Goal: Task Accomplishment & Management: Manage account settings

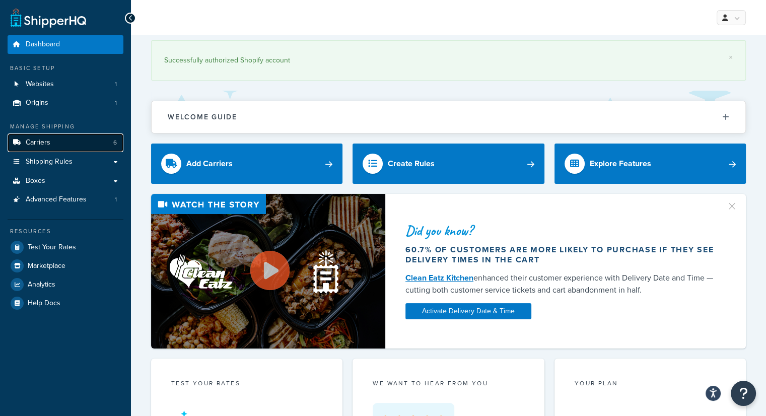
click at [65, 144] on link "Carriers 6" at bounding box center [66, 143] width 116 height 19
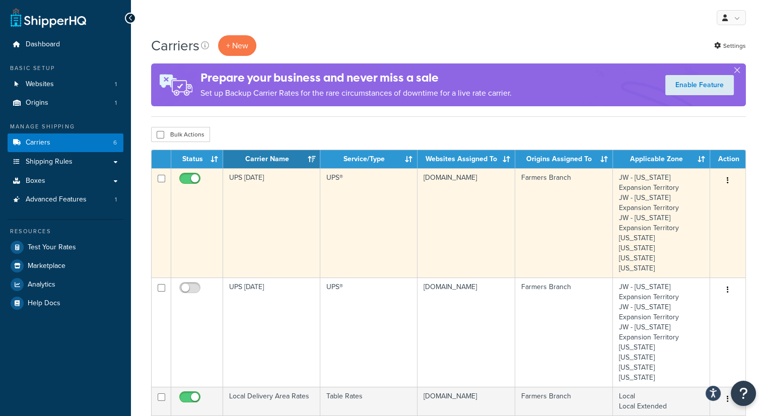
click at [252, 209] on td "UPS [DATE]" at bounding box center [271, 222] width 97 height 109
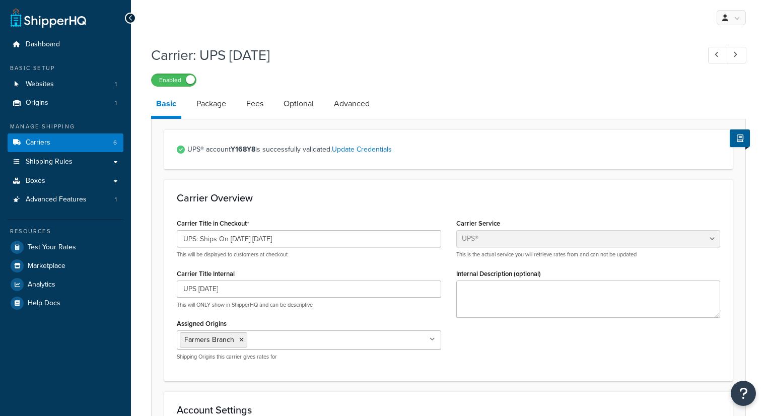
select select "ups"
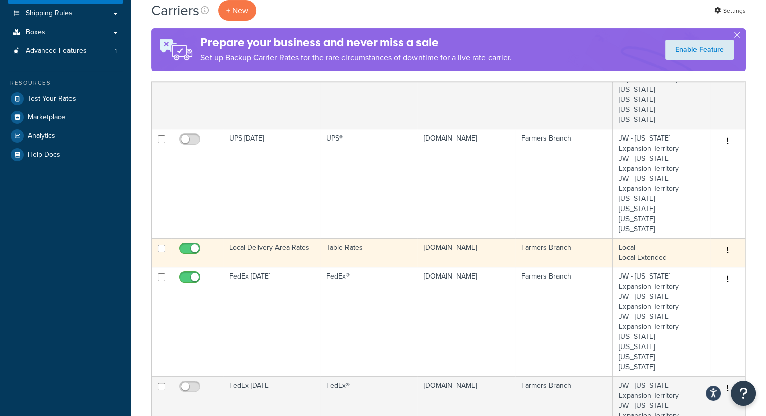
scroll to position [151, 0]
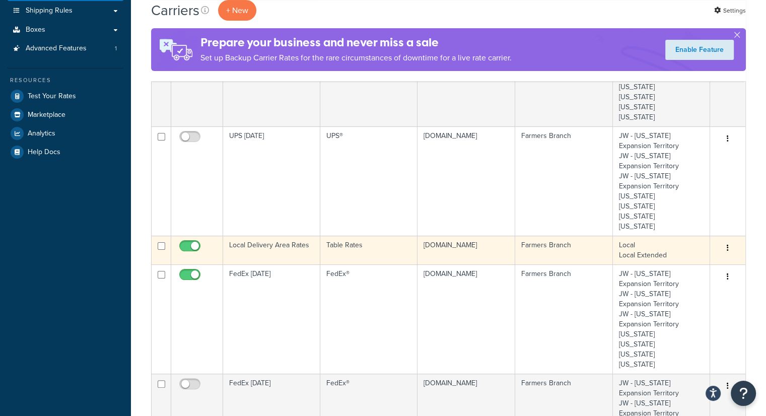
click at [273, 250] on td "Local Delivery Area Rates" at bounding box center [271, 250] width 97 height 29
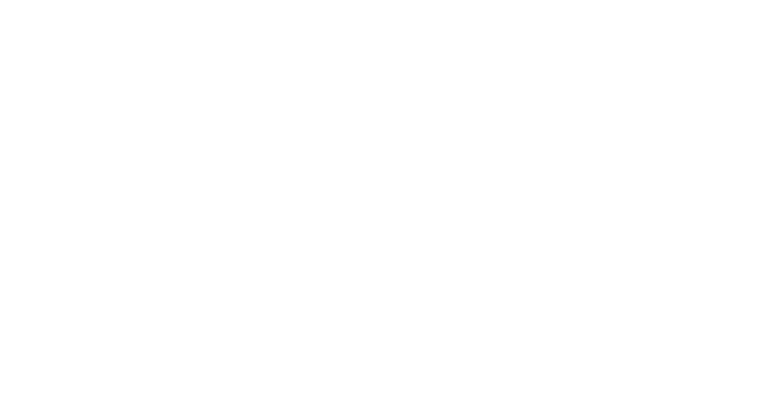
select select "25"
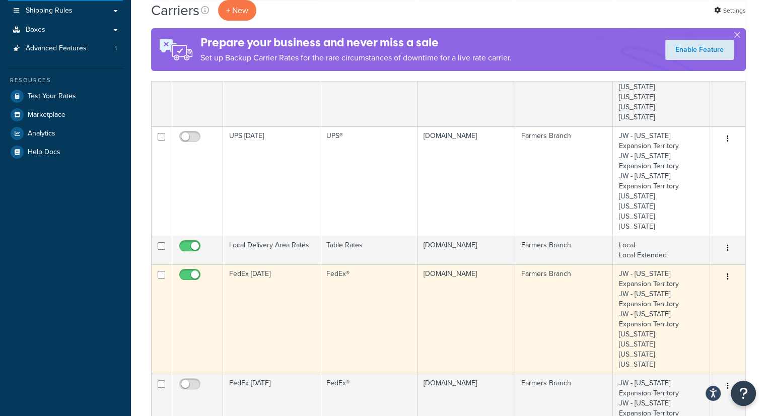
scroll to position [202, 0]
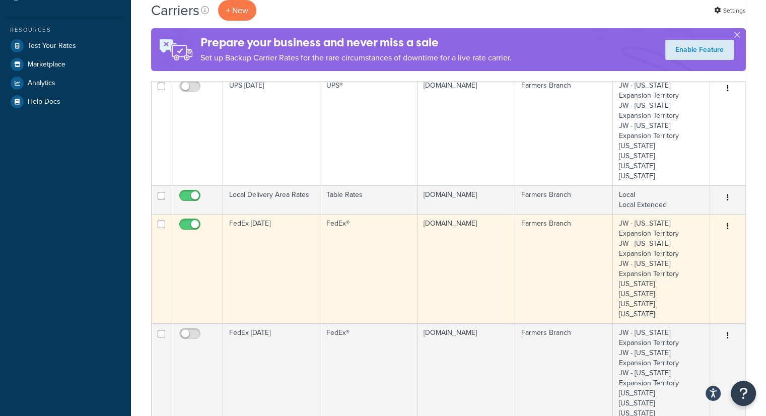
click at [269, 228] on td "FedEx [DATE]" at bounding box center [271, 268] width 97 height 109
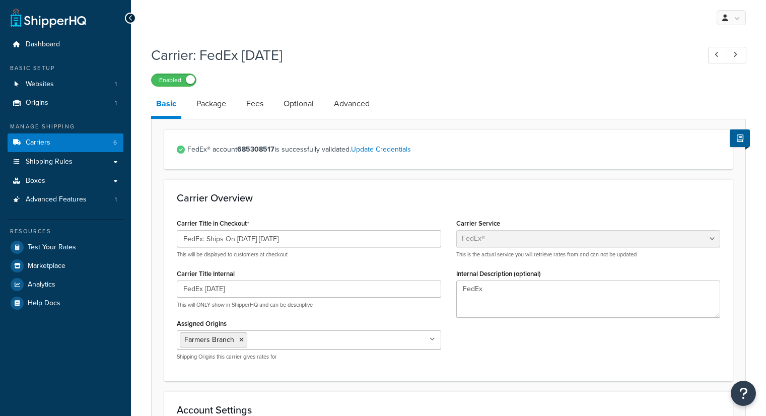
select select "fedEx"
select select "REGULAR_PICKUP"
select select "YOUR_PACKAGING"
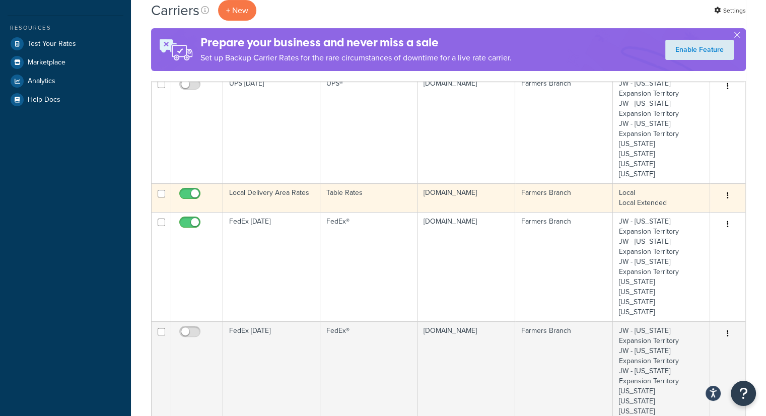
scroll to position [202, 0]
click at [294, 202] on td "Local Delivery Area Rates" at bounding box center [271, 199] width 97 height 29
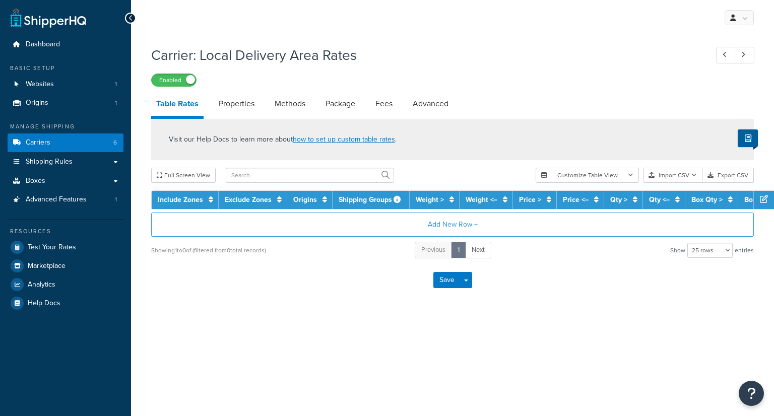
select select "25"
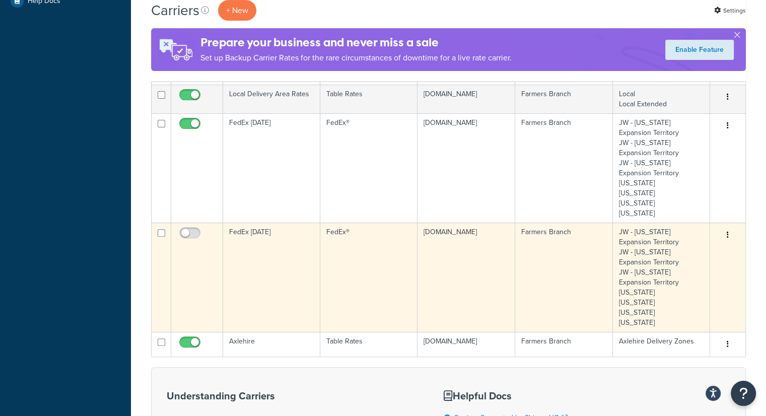
scroll to position [353, 0]
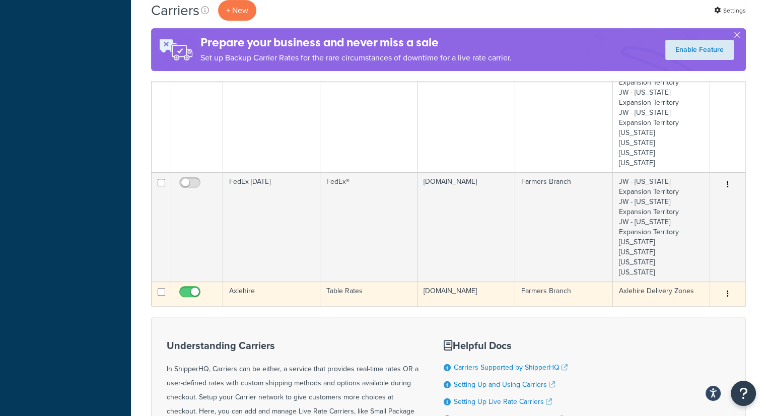
click at [270, 291] on td "Axlehire" at bounding box center [271, 294] width 97 height 25
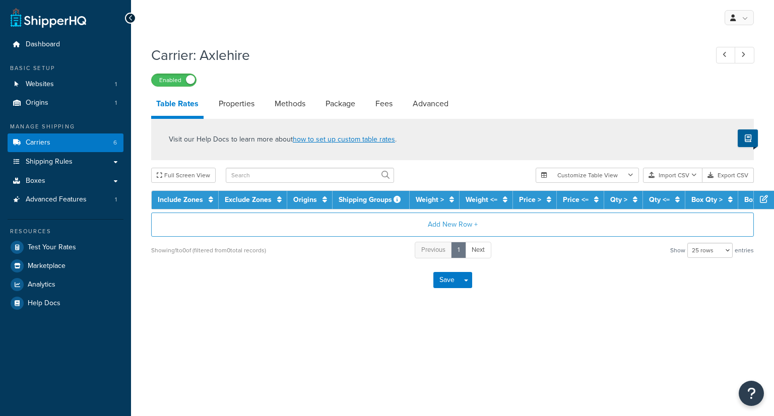
select select "25"
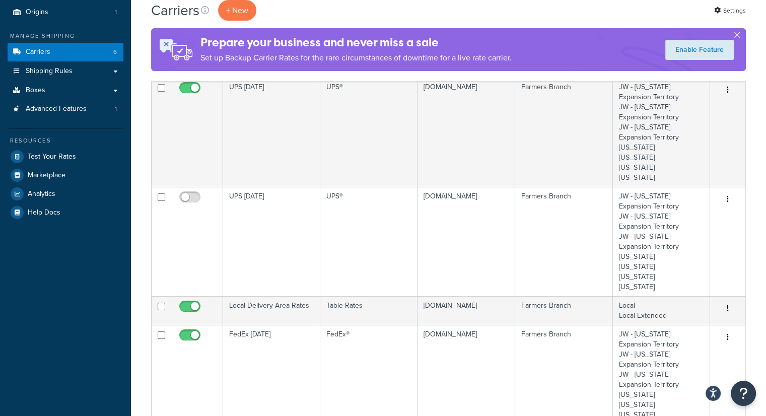
scroll to position [50, 0]
